Goal: Participate in discussion: Engage in conversation with other users on a specific topic

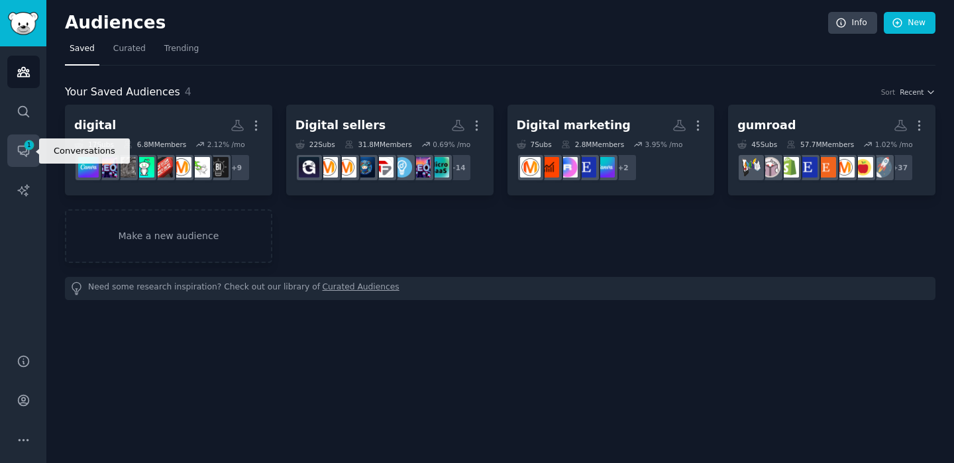
click at [30, 140] on span "1" at bounding box center [29, 144] width 12 height 9
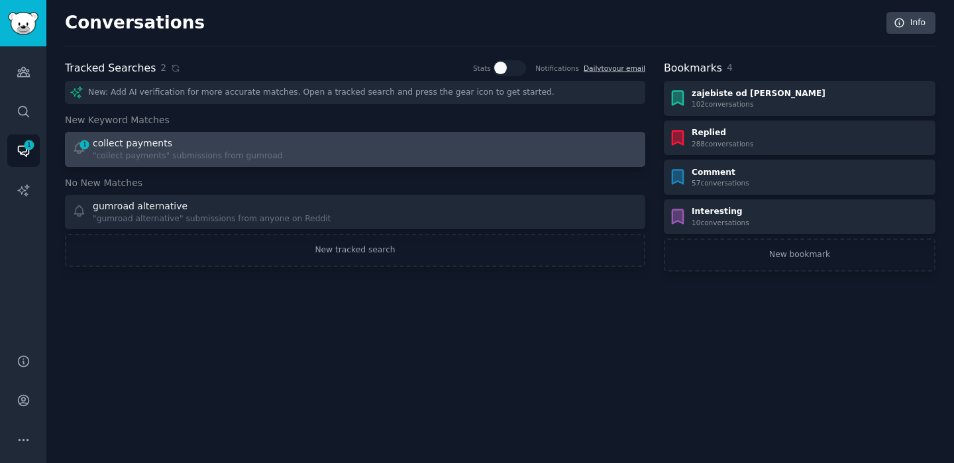
click at [259, 148] on div "collect payments" at bounding box center [188, 143] width 190 height 14
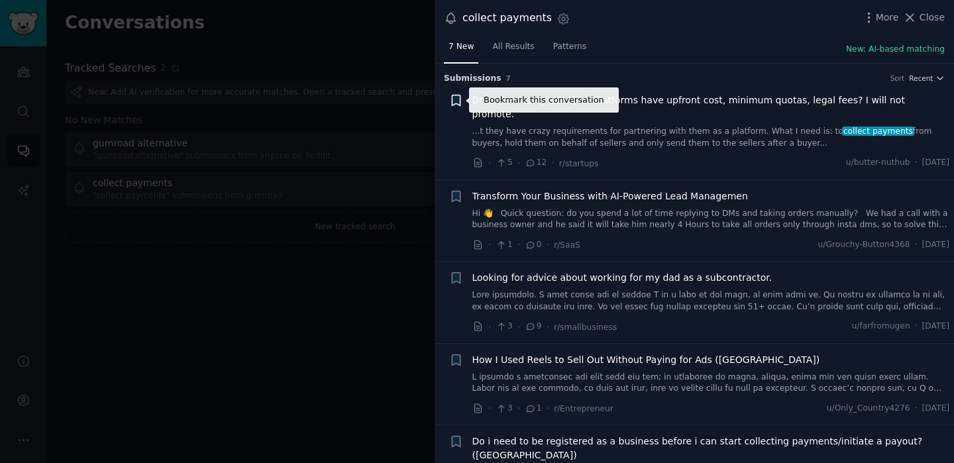
click at [454, 103] on icon "button" at bounding box center [456, 100] width 8 height 11
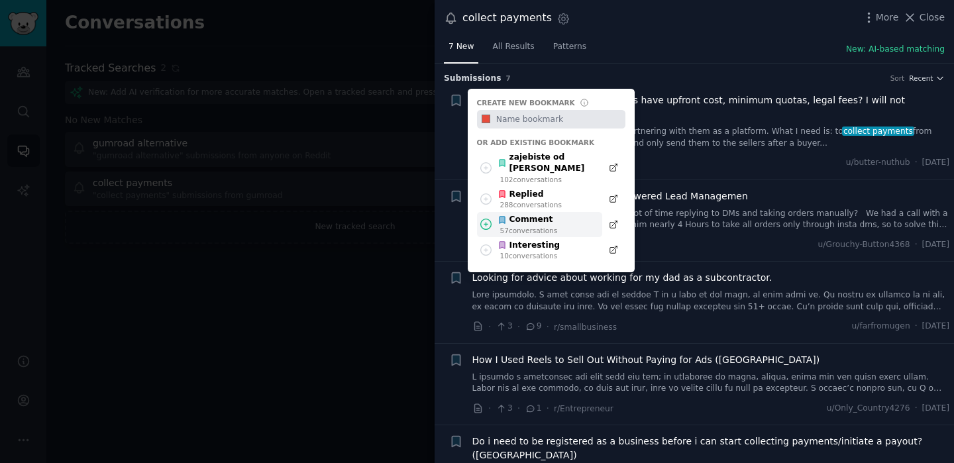
click at [486, 219] on icon at bounding box center [486, 224] width 11 height 11
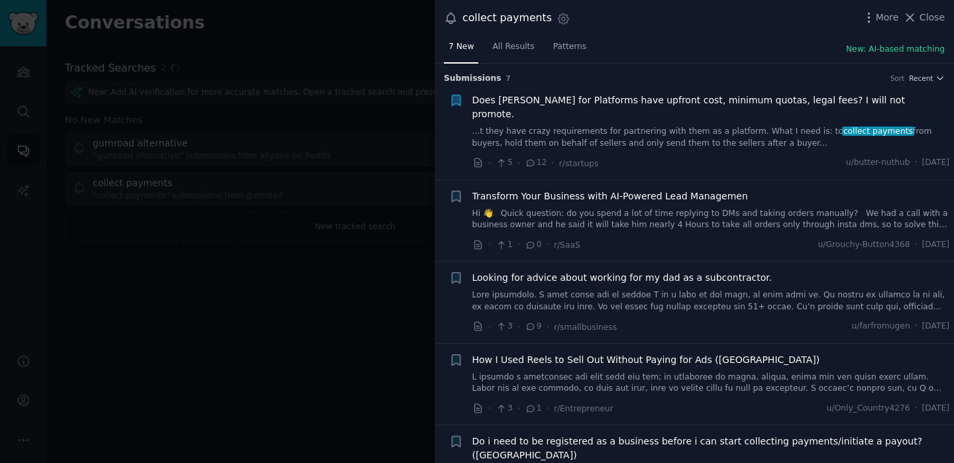
click at [693, 126] on link "...t they have crazy requirements for partnering with them as a platform. What …" at bounding box center [711, 137] width 478 height 23
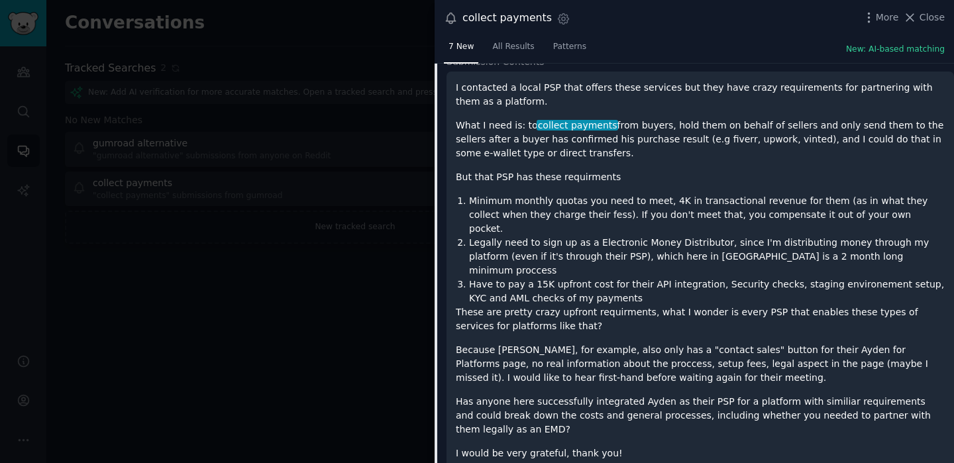
scroll to position [92, 0]
